Goal: Find specific page/section

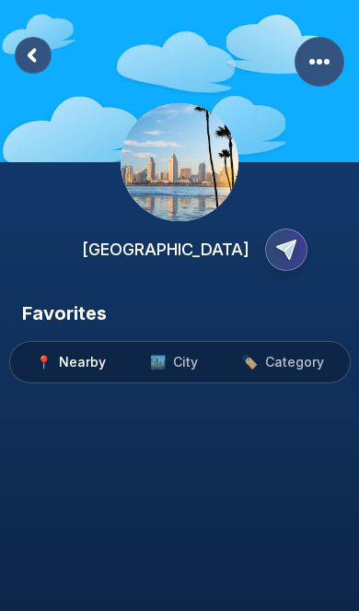
scroll to position [108, 0]
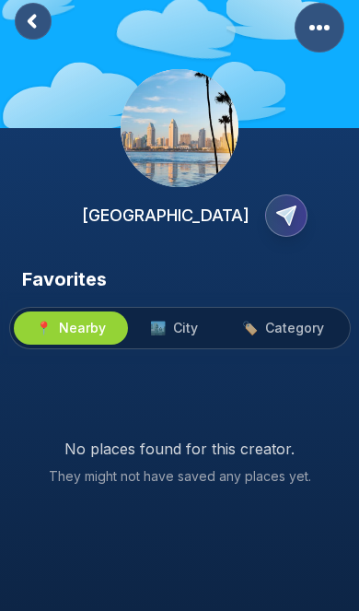
click at [196, 312] on button "🏙️ City" at bounding box center [174, 328] width 92 height 33
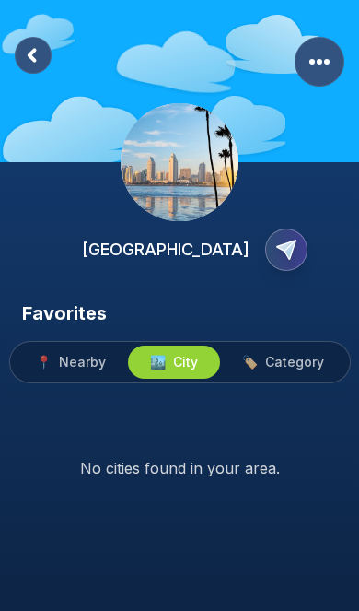
click at [296, 350] on button "🏷️ Category" at bounding box center [283, 362] width 126 height 33
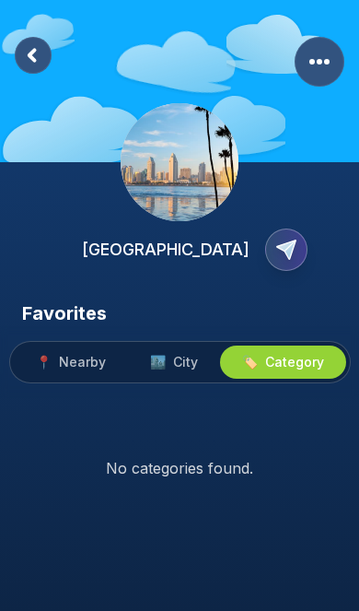
click at [182, 371] on button "🏙️ City" at bounding box center [174, 362] width 92 height 33
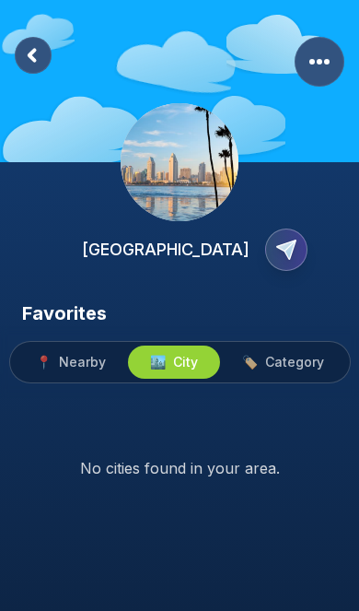
click at [39, 63] on rect at bounding box center [33, 55] width 37 height 37
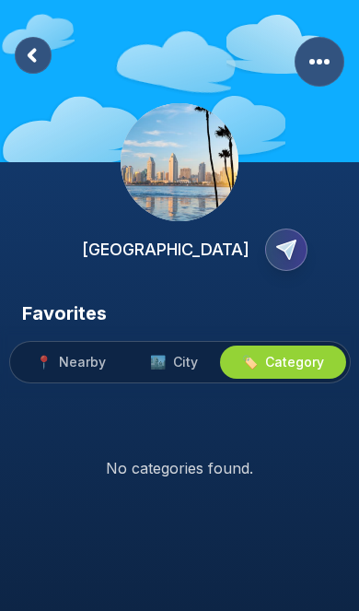
click at [18, 60] on rect at bounding box center [33, 55] width 37 height 37
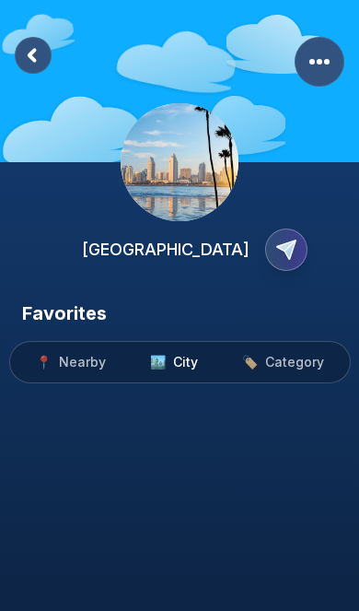
click at [30, 50] on rect at bounding box center [33, 55] width 37 height 37
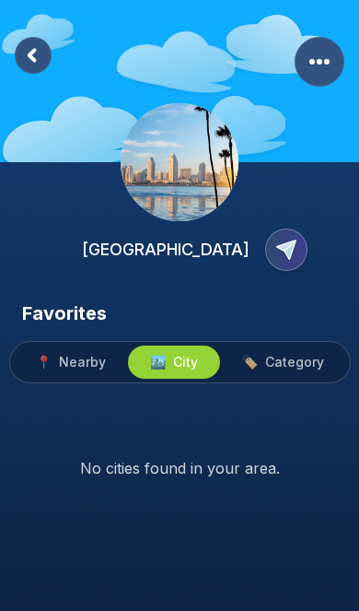
click at [29, 44] on rect at bounding box center [33, 55] width 37 height 37
click at [36, 42] on rect at bounding box center [33, 55] width 37 height 37
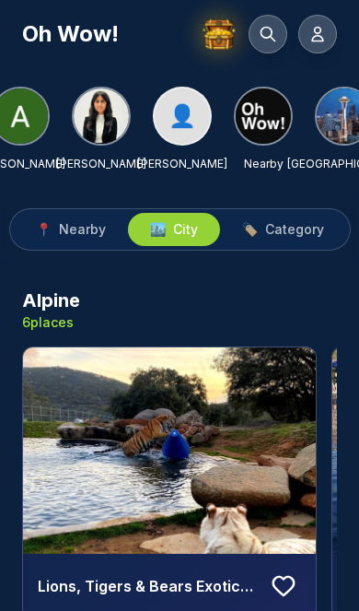
scroll to position [0, 187]
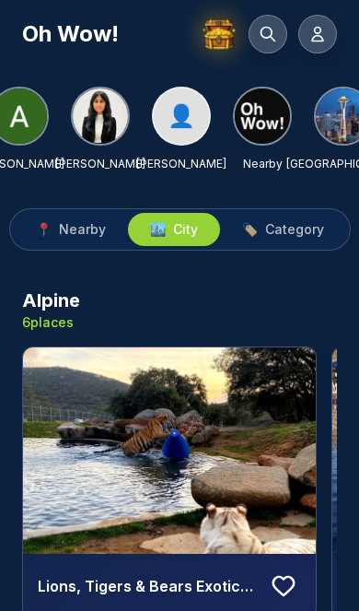
click at [275, 121] on img at bounding box center [262, 115] width 55 height 55
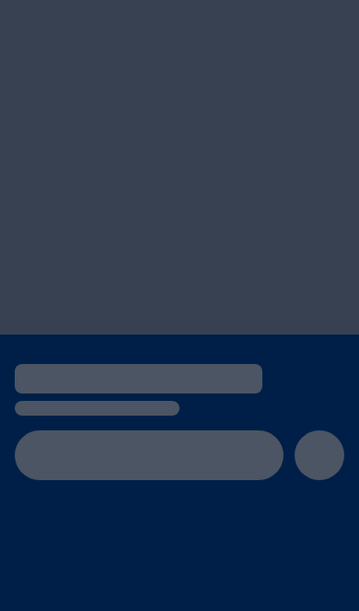
scroll to position [89, 0]
